Goal: Task Accomplishment & Management: Complete application form

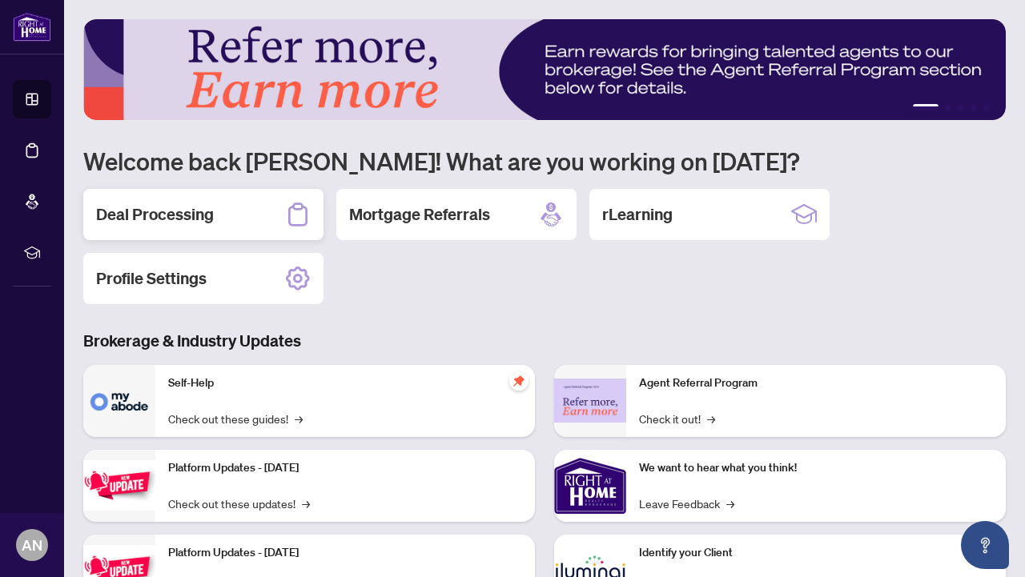
click at [235, 223] on div "Deal Processing" at bounding box center [203, 214] width 240 height 51
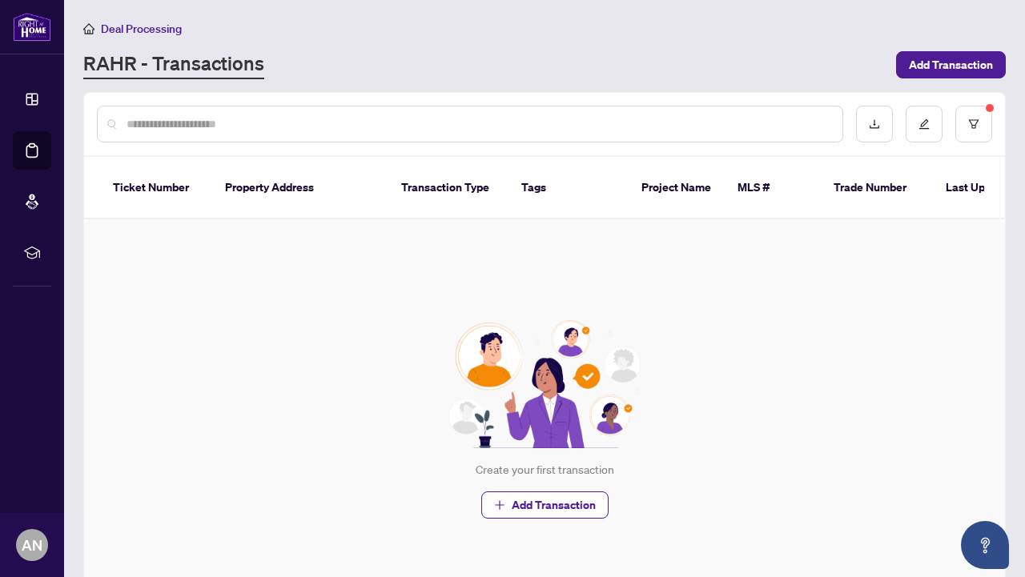
click at [164, 120] on input "text" at bounding box center [478, 124] width 703 height 18
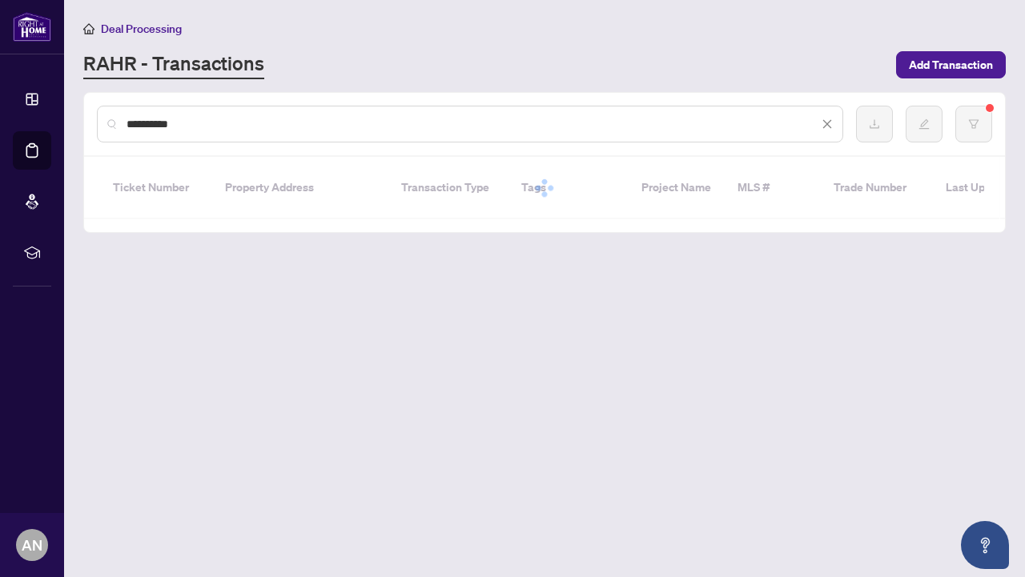
type input "**********"
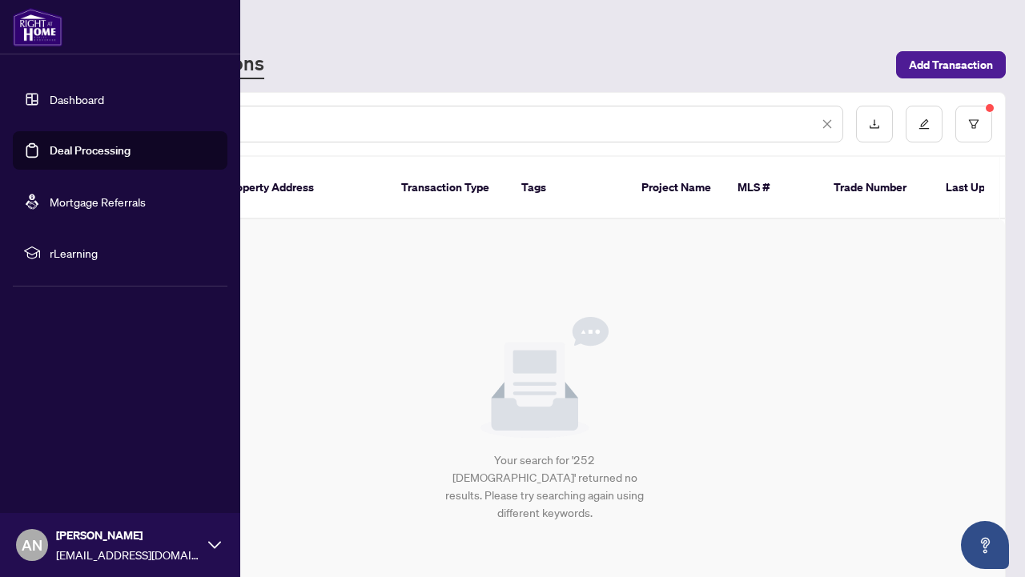
click at [78, 99] on link "Dashboard" at bounding box center [77, 99] width 54 height 14
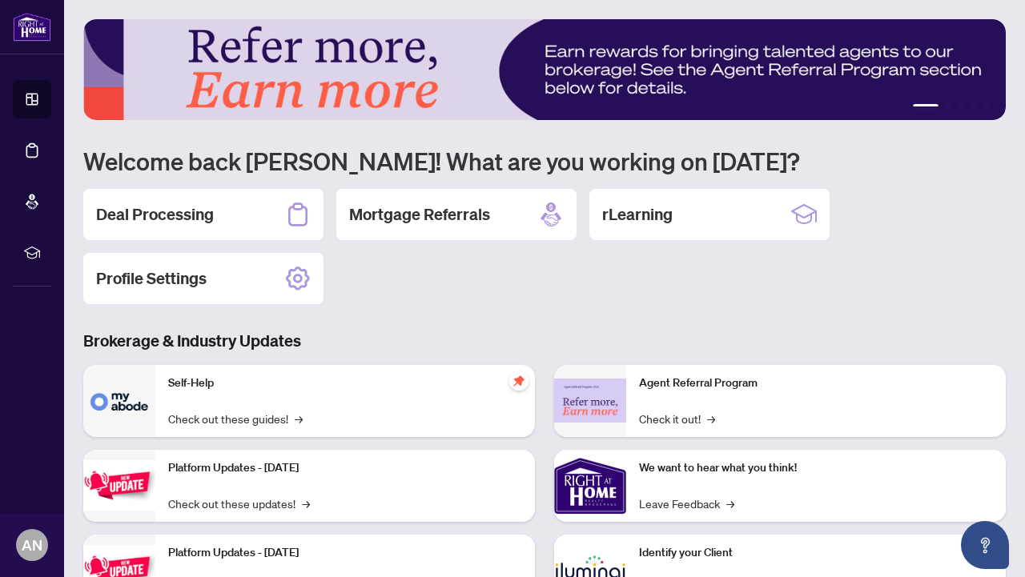
click at [513, 344] on h3 "Brokerage & Industry Updates" at bounding box center [544, 341] width 922 height 22
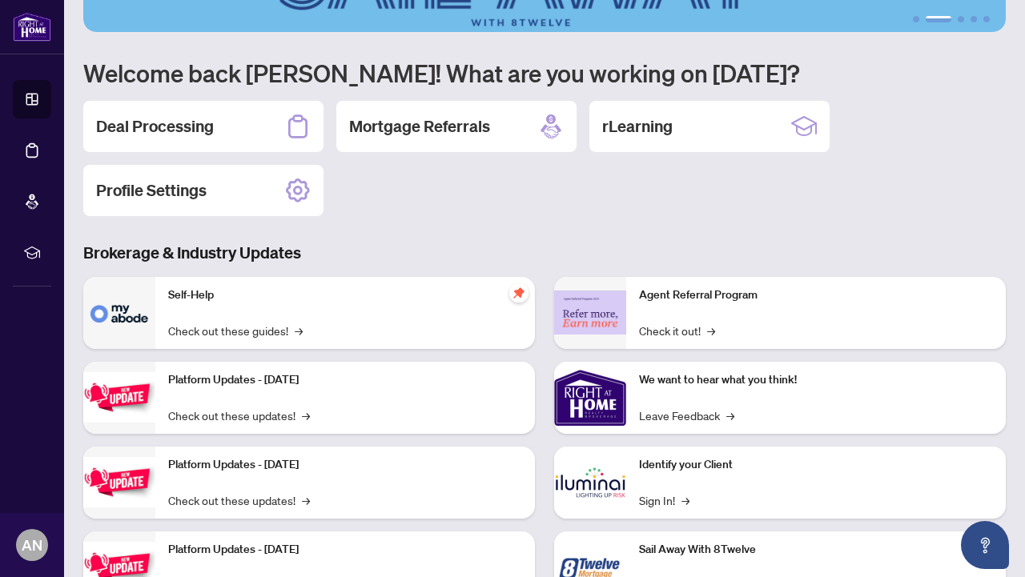
scroll to position [62, 0]
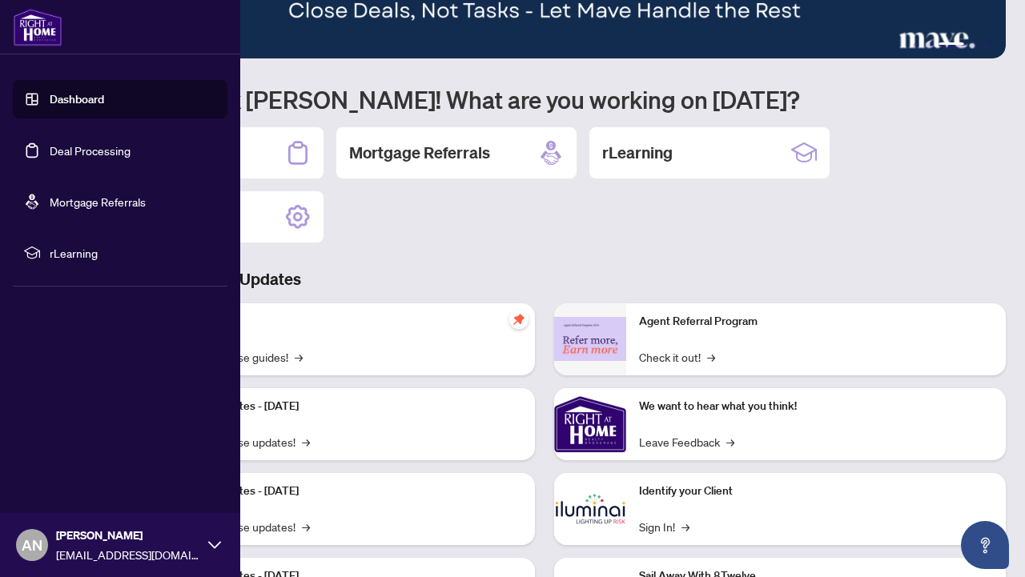
click at [82, 150] on link "Deal Processing" at bounding box center [90, 150] width 81 height 14
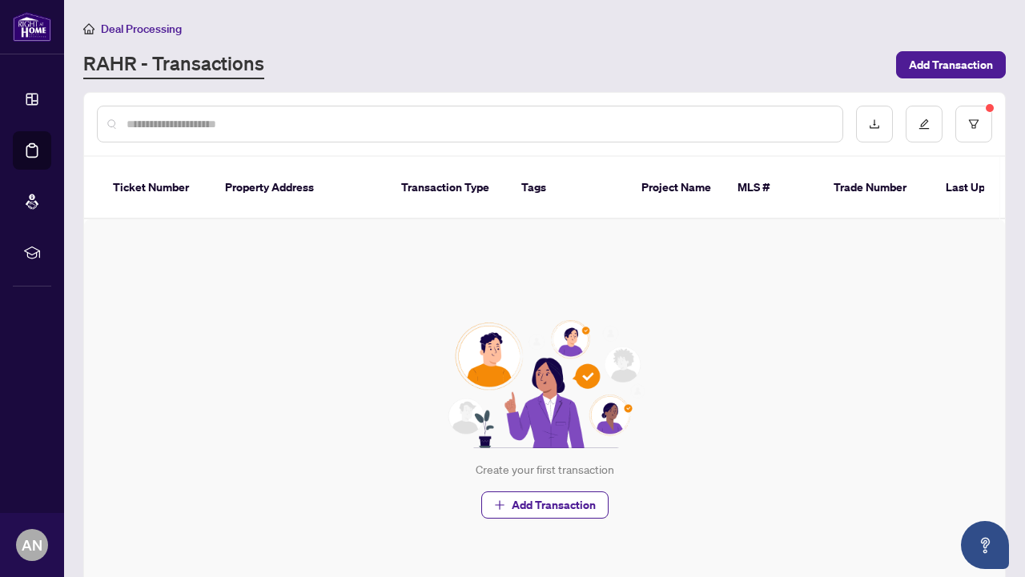
click at [314, 129] on input "text" at bounding box center [478, 124] width 703 height 18
click at [542, 502] on span "Add Transaction" at bounding box center [554, 505] width 84 height 26
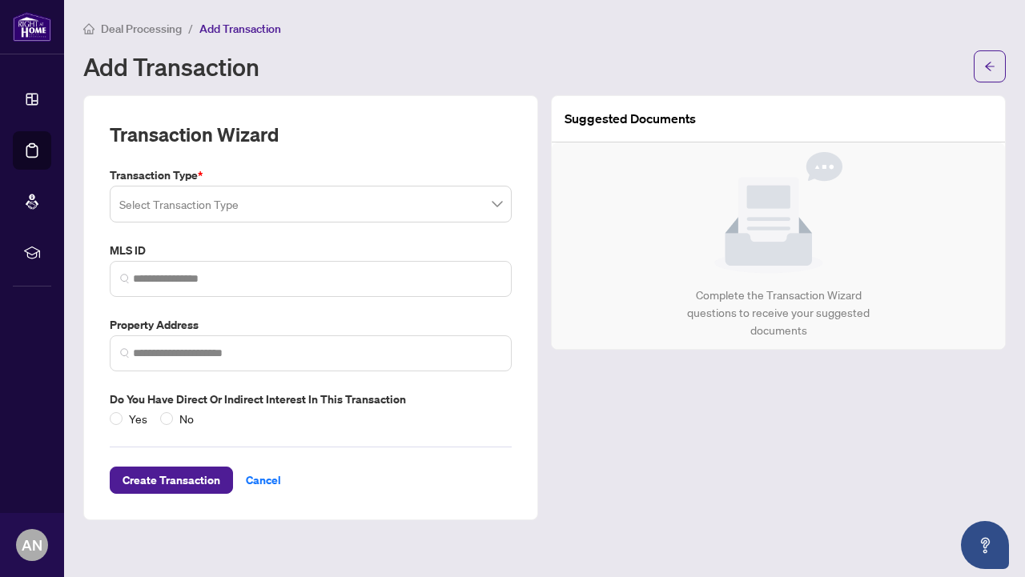
click at [496, 211] on span at bounding box center [310, 204] width 383 height 30
